Goal: Information Seeking & Learning: Learn about a topic

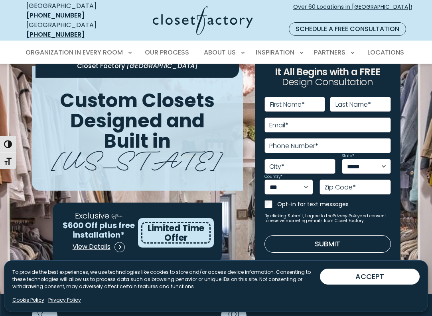
scroll to position [28, 0]
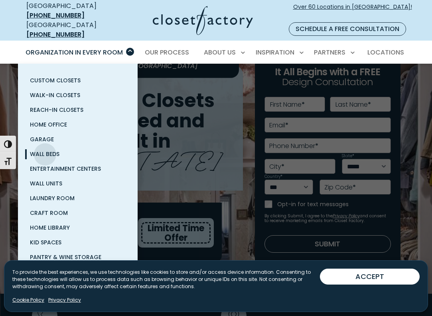
click at [45, 150] on span "Wall Beds" at bounding box center [44, 154] width 29 height 8
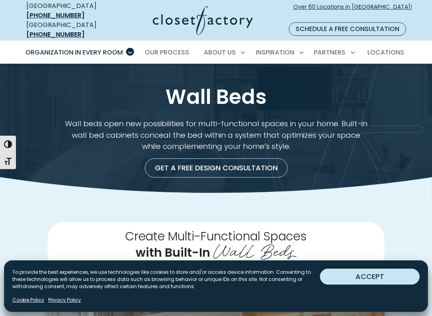
click at [362, 274] on button "ACCEPT" at bounding box center [370, 277] width 100 height 16
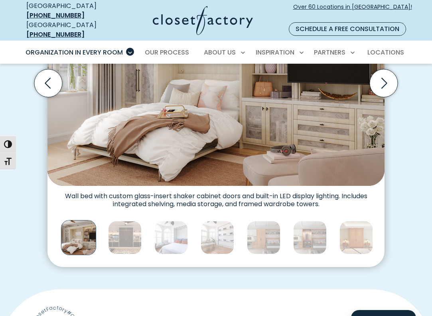
scroll to position [310, 0]
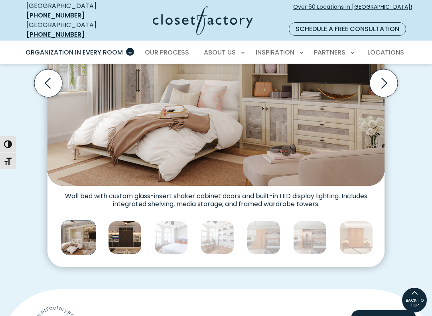
click at [132, 224] on img "Thumbnail Gallery" at bounding box center [124, 237] width 33 height 33
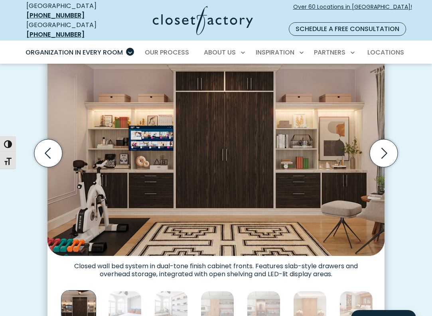
scroll to position [240, 0]
click at [125, 293] on img "Thumbnail Gallery" at bounding box center [124, 307] width 33 height 33
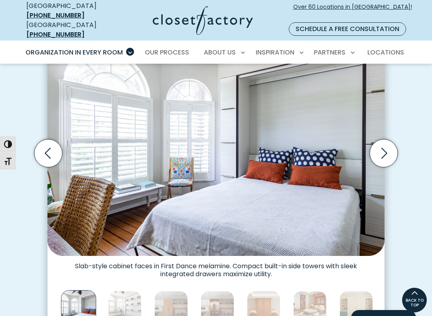
click at [125, 293] on img "Thumbnail Gallery" at bounding box center [124, 307] width 33 height 33
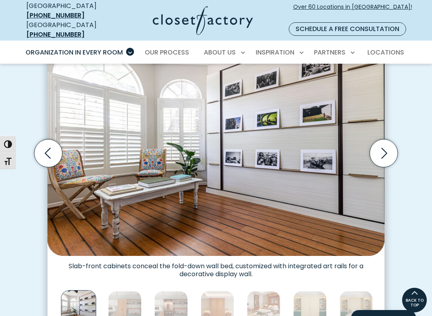
click at [125, 293] on img "Thumbnail Gallery" at bounding box center [124, 307] width 33 height 33
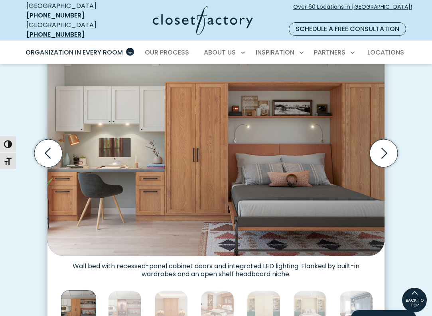
click at [125, 293] on img "Thumbnail Gallery" at bounding box center [124, 307] width 33 height 33
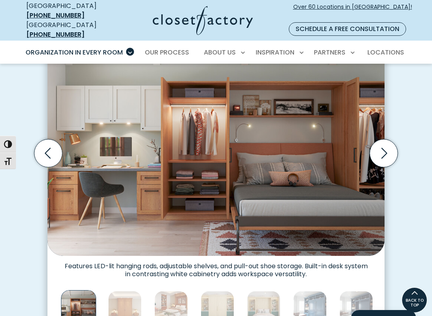
click at [125, 293] on img "Thumbnail Gallery" at bounding box center [124, 307] width 33 height 33
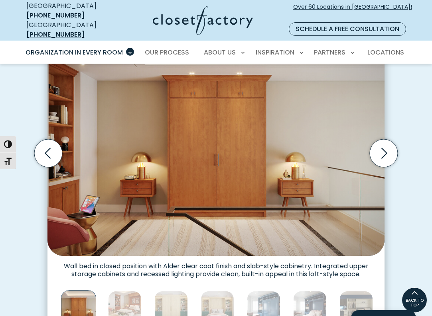
click at [125, 293] on img "Thumbnail Gallery" at bounding box center [124, 307] width 33 height 33
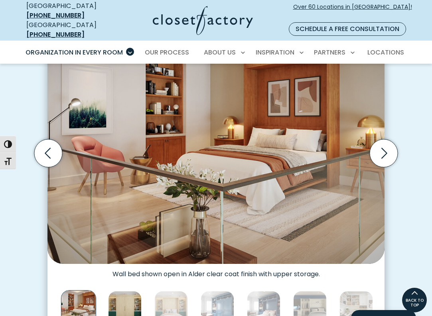
click at [125, 293] on img "Thumbnail Gallery" at bounding box center [124, 307] width 33 height 33
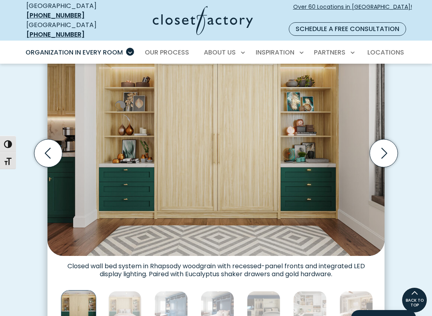
click at [125, 293] on img "Thumbnail Gallery" at bounding box center [124, 307] width 33 height 33
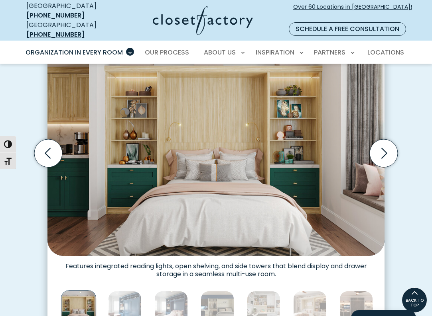
click at [125, 293] on img "Thumbnail Gallery" at bounding box center [124, 307] width 33 height 33
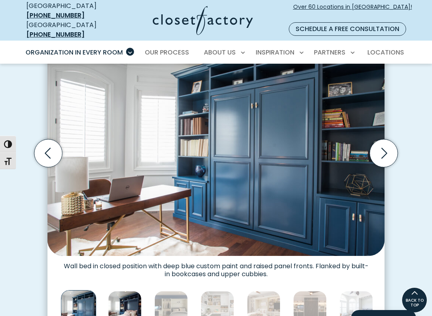
click at [127, 295] on img "Thumbnail Gallery" at bounding box center [124, 307] width 33 height 33
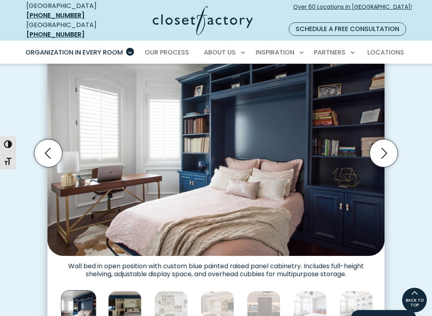
click at [131, 295] on img "Thumbnail Gallery" at bounding box center [124, 307] width 33 height 33
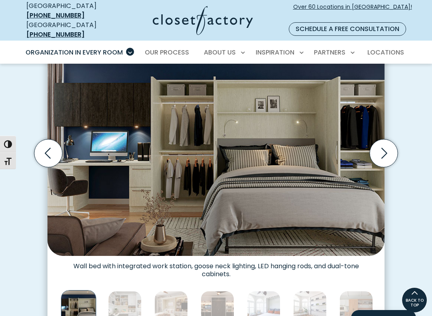
click at [131, 295] on img "Thumbnail Gallery" at bounding box center [124, 307] width 33 height 33
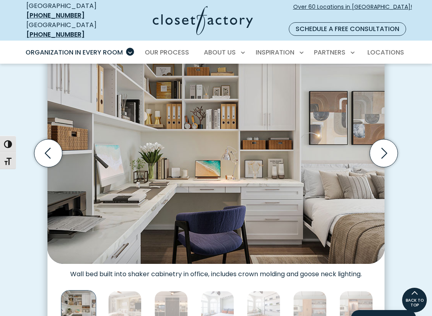
click at [131, 295] on img "Thumbnail Gallery" at bounding box center [124, 307] width 33 height 33
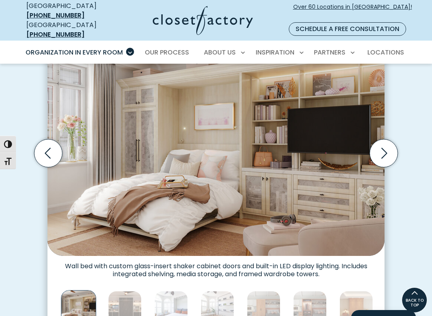
click at [131, 295] on img "Thumbnail Gallery" at bounding box center [124, 307] width 33 height 33
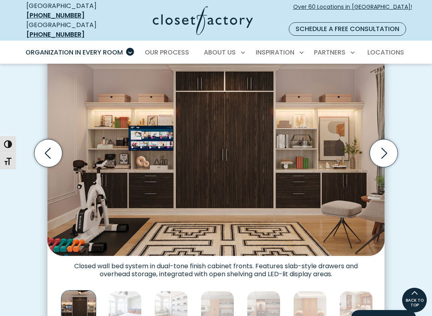
click at [131, 295] on img "Thumbnail Gallery" at bounding box center [124, 307] width 33 height 33
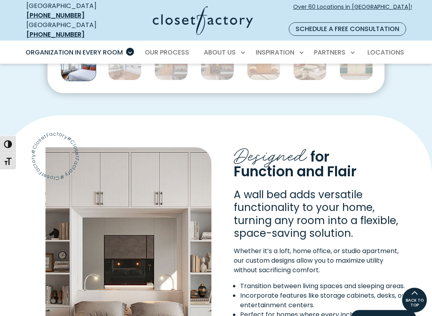
scroll to position [484, 0]
